Goal: Transaction & Acquisition: Obtain resource

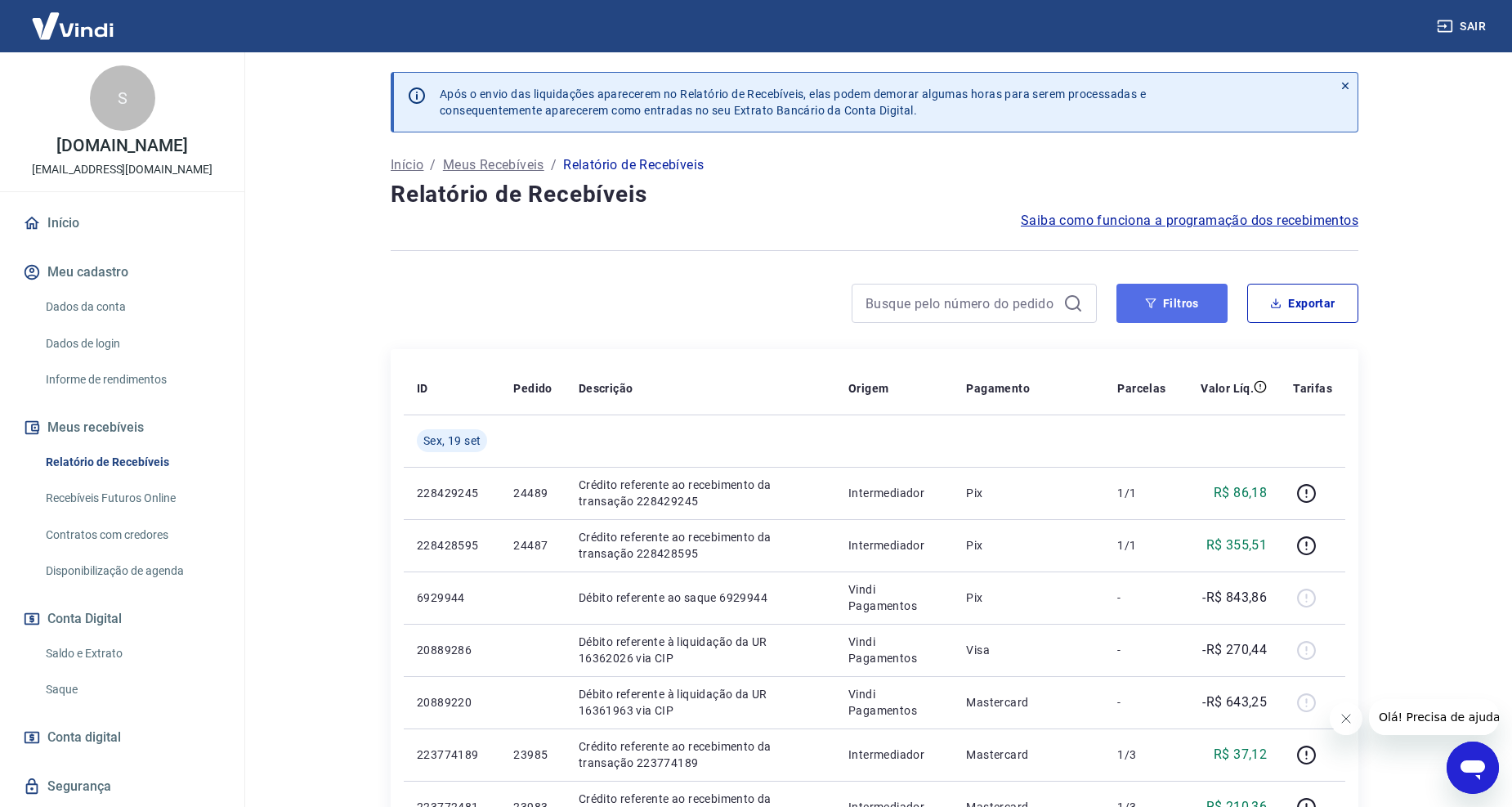
click at [1157, 299] on button "Filtros" at bounding box center [1172, 303] width 111 height 39
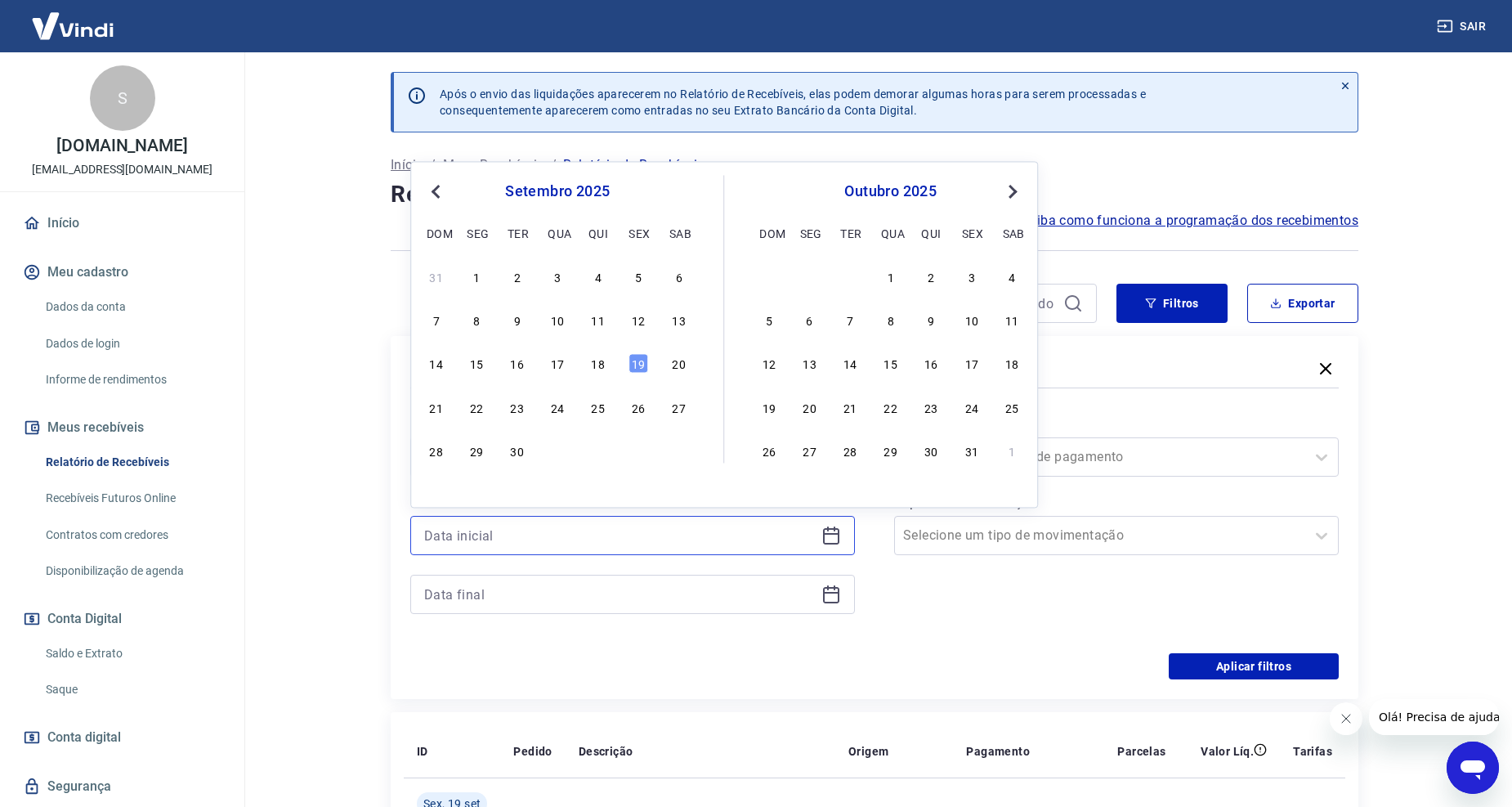
click at [532, 533] on input at bounding box center [620, 535] width 391 height 24
click at [601, 362] on div "18" at bounding box center [598, 363] width 20 height 20
type input "18/09/2025"
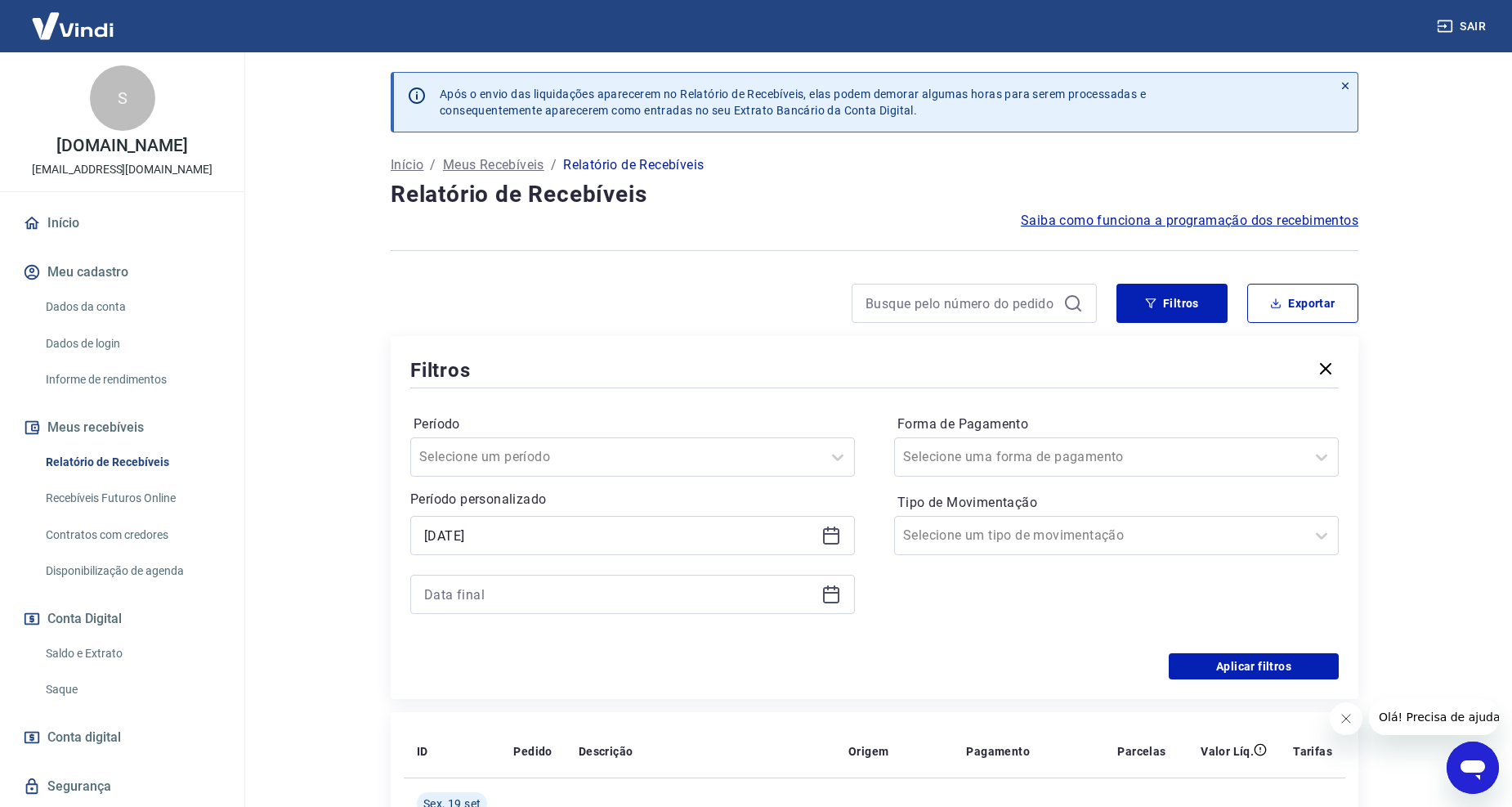
click at [832, 596] on icon at bounding box center [831, 594] width 20 height 20
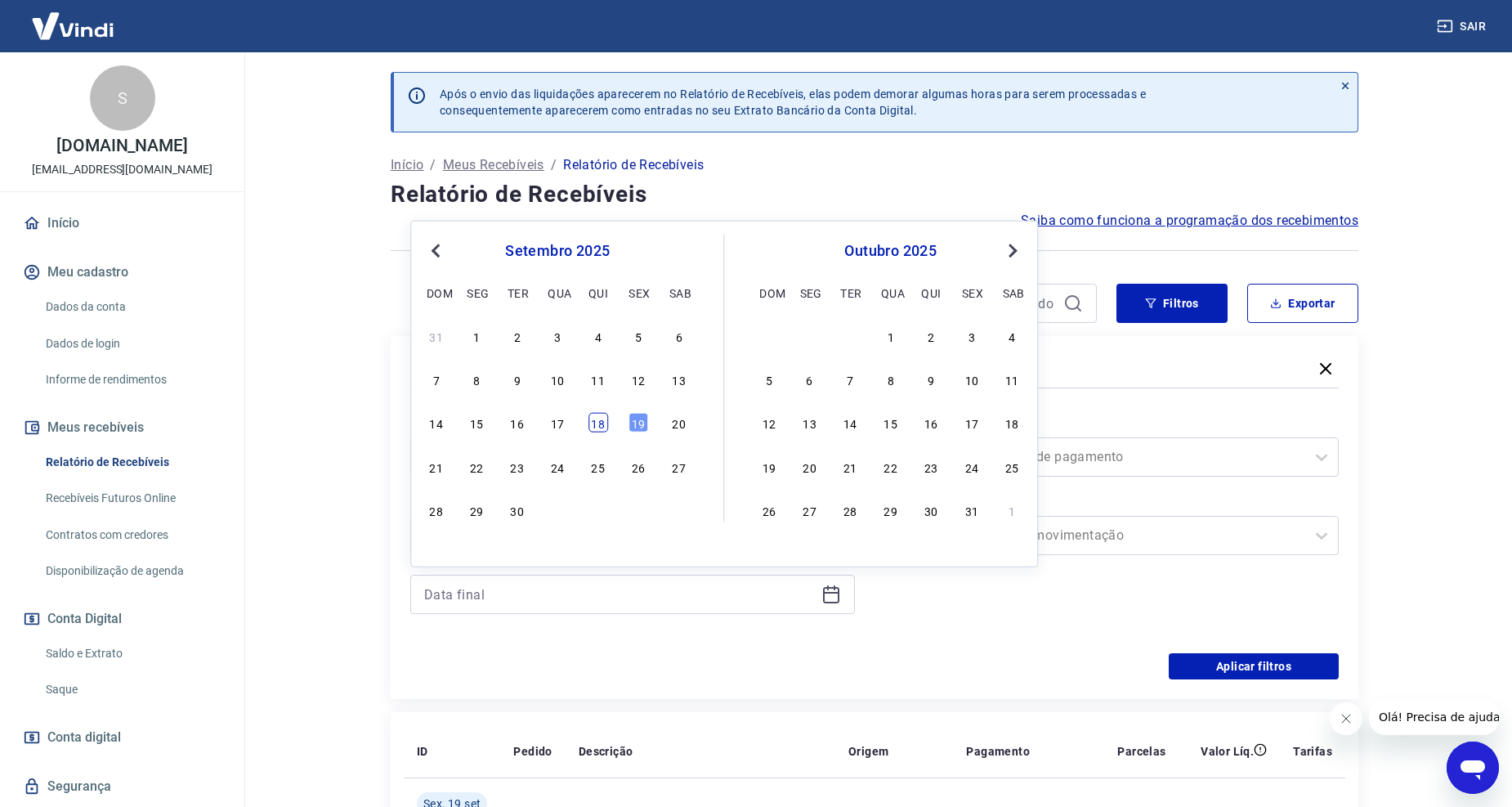
click at [600, 430] on div "18" at bounding box center [598, 422] width 20 height 20
type input "18/09/2025"
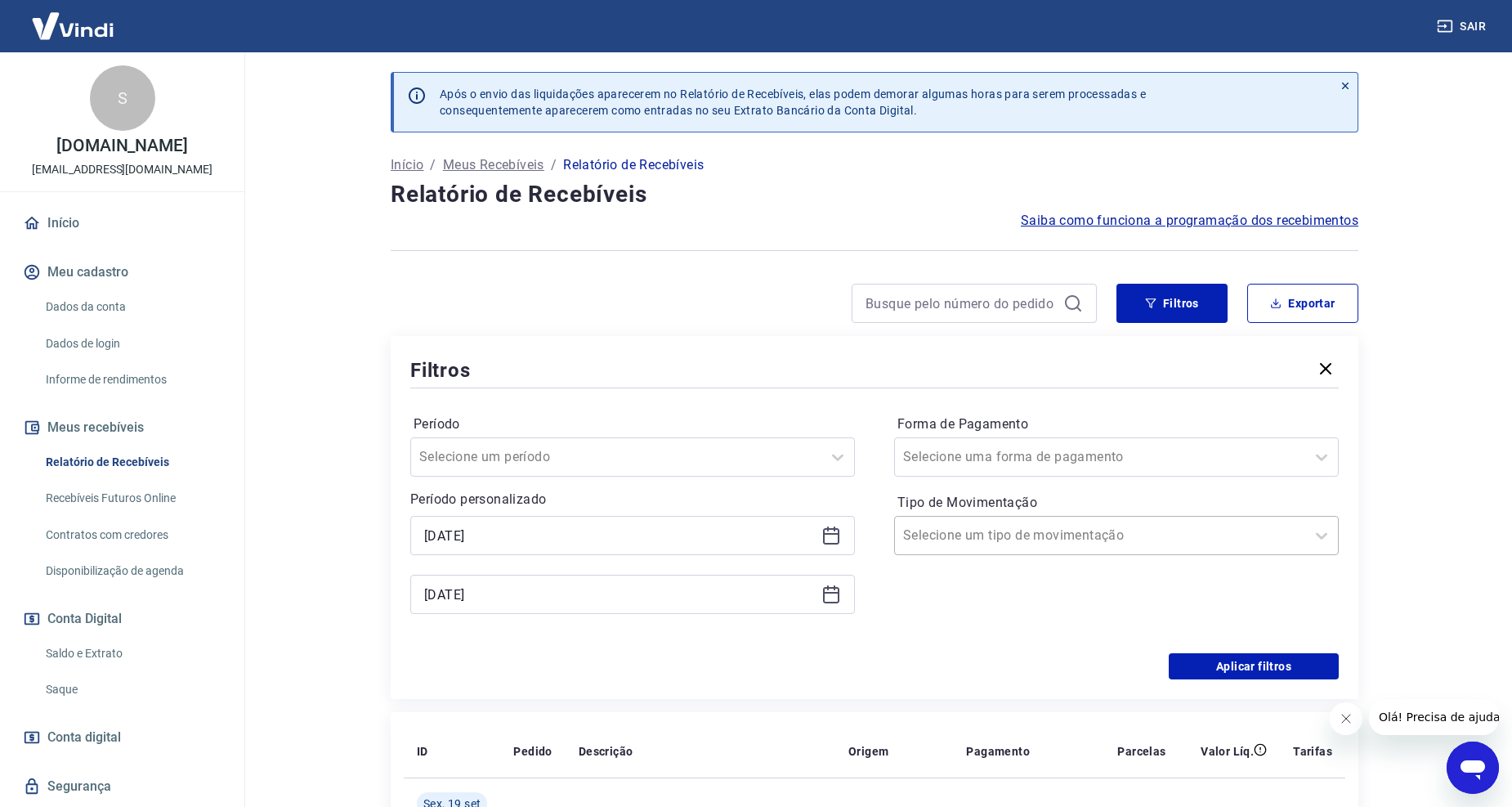
click at [1126, 550] on div "Selecione um tipo de movimentação" at bounding box center [1099, 535] width 410 height 29
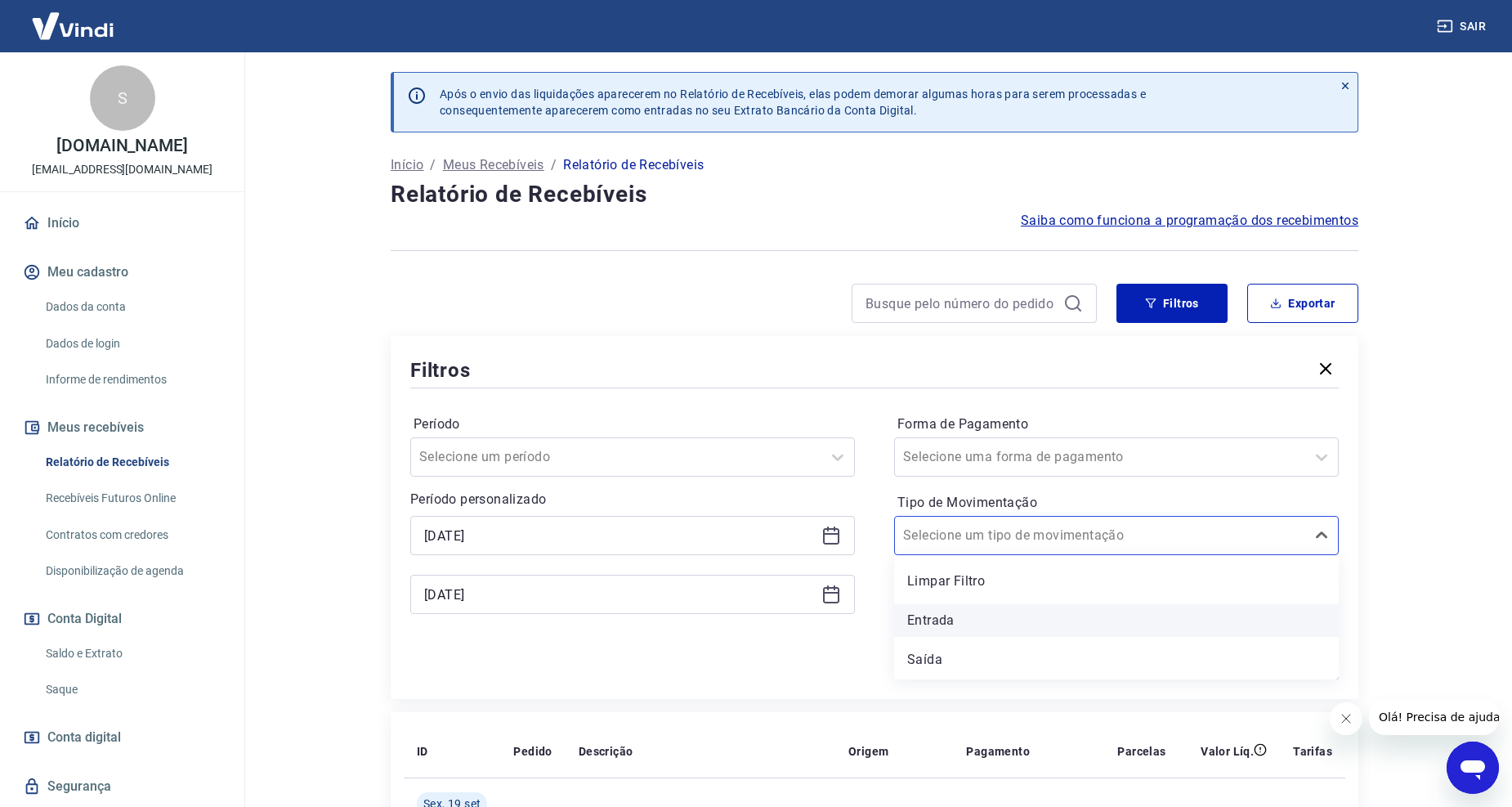
click at [994, 623] on div "Entrada" at bounding box center [1116, 621] width 444 height 33
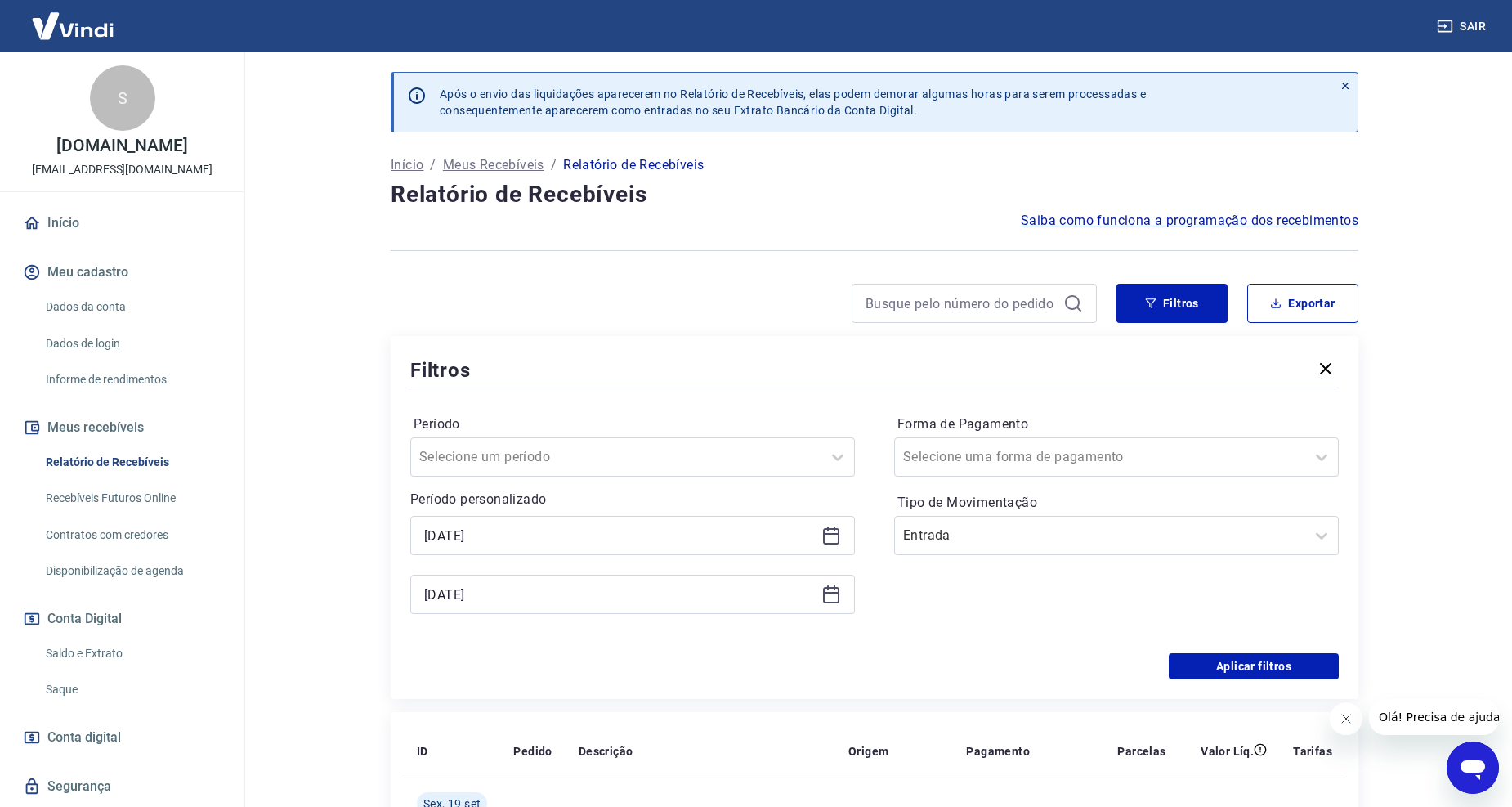
click at [1285, 680] on div "Filtros Período Selecione um período Período personalizado Selected date: quint…" at bounding box center [874, 517] width 967 height 363
click at [1279, 673] on button "Aplicar filtros" at bounding box center [1253, 666] width 170 height 26
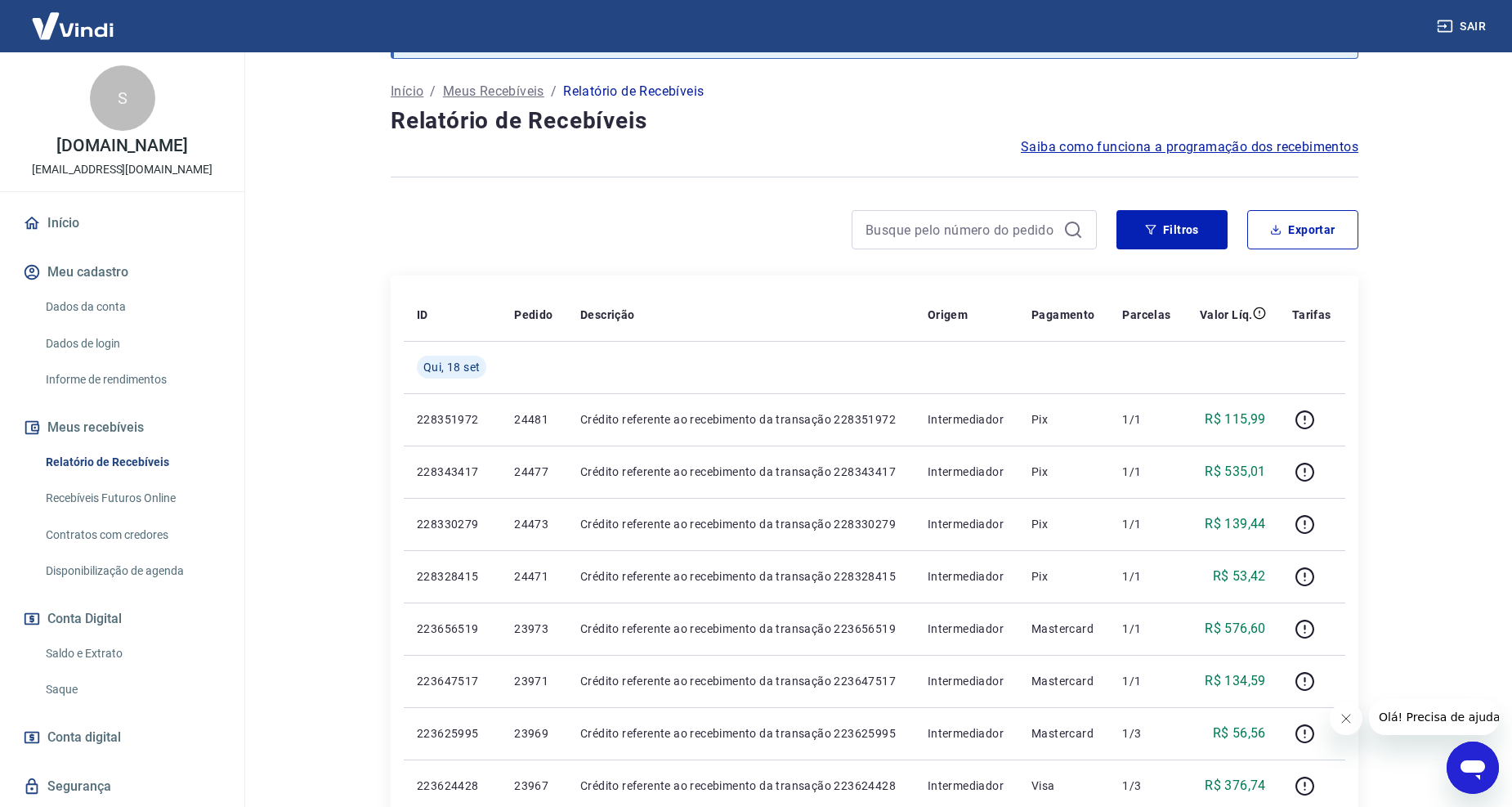
scroll to position [53, 0]
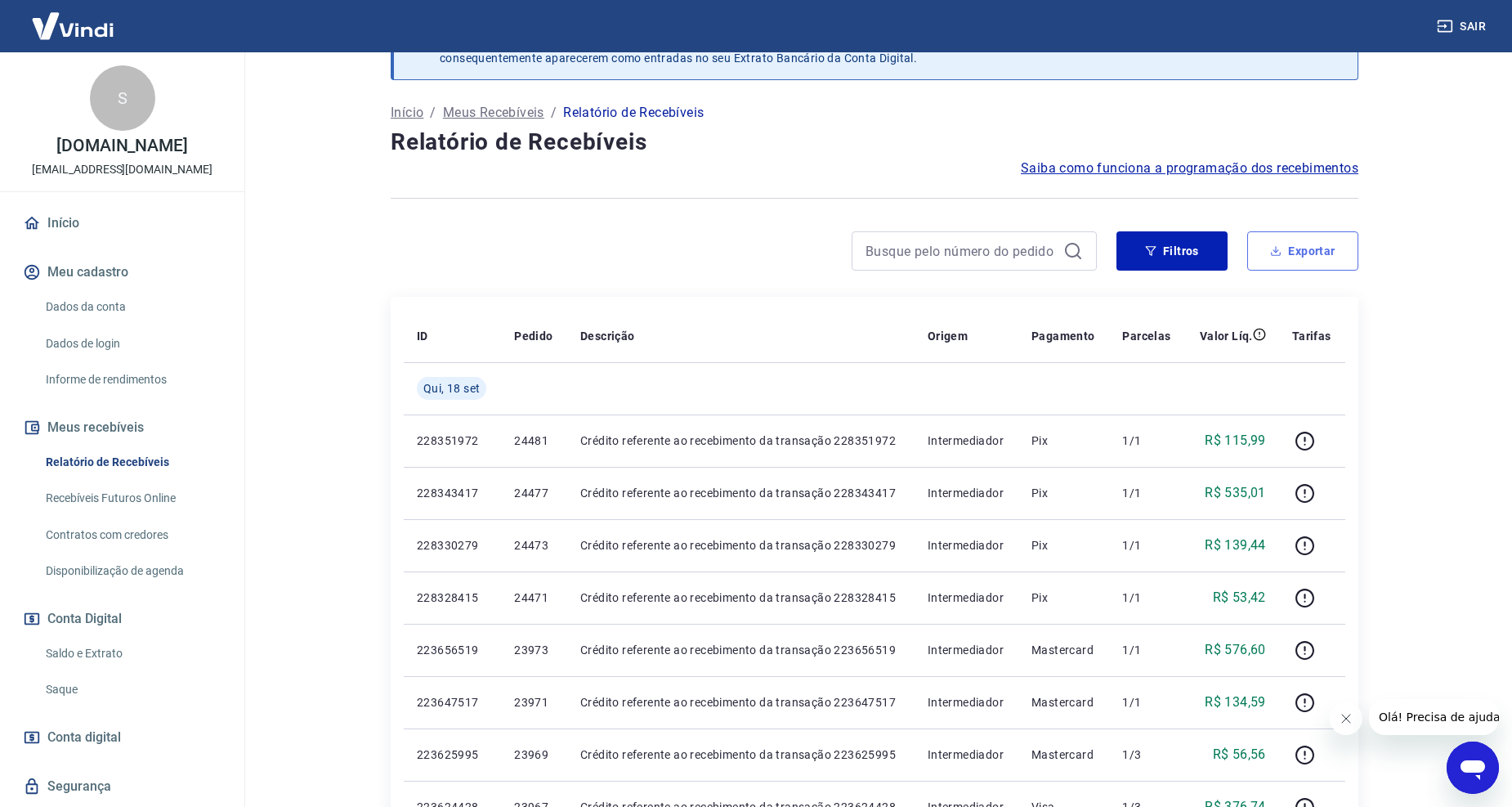
click at [1322, 241] on button "Exportar" at bounding box center [1302, 250] width 111 height 39
type input "18/09/2025"
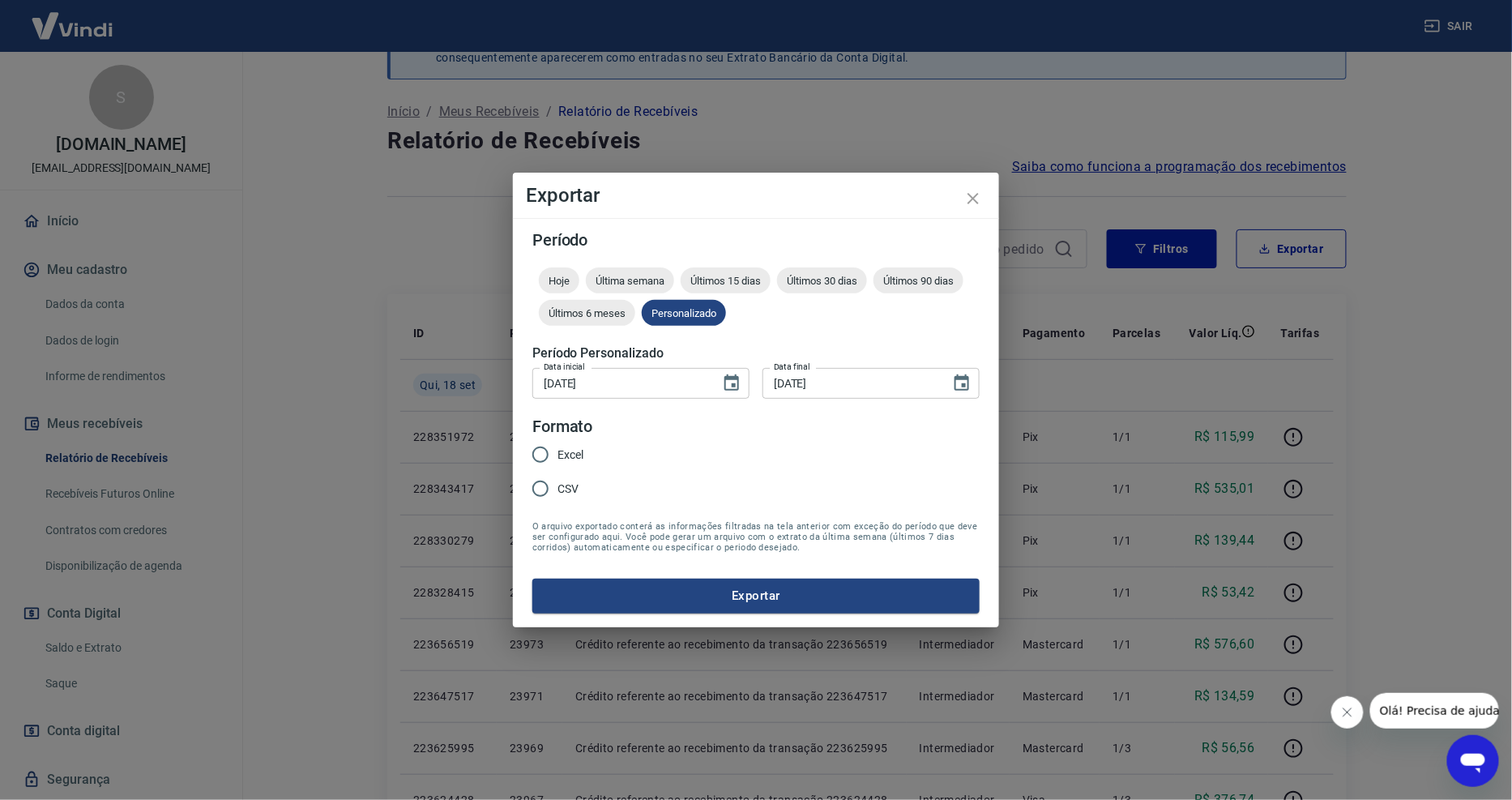
click at [574, 460] on span "Excel" at bounding box center [571, 455] width 26 height 17
click at [558, 460] on input "Excel" at bounding box center [541, 454] width 34 height 34
radio input "true"
click at [734, 606] on button "Exportar" at bounding box center [756, 596] width 448 height 34
